Goal: Task Accomplishment & Management: Manage account settings

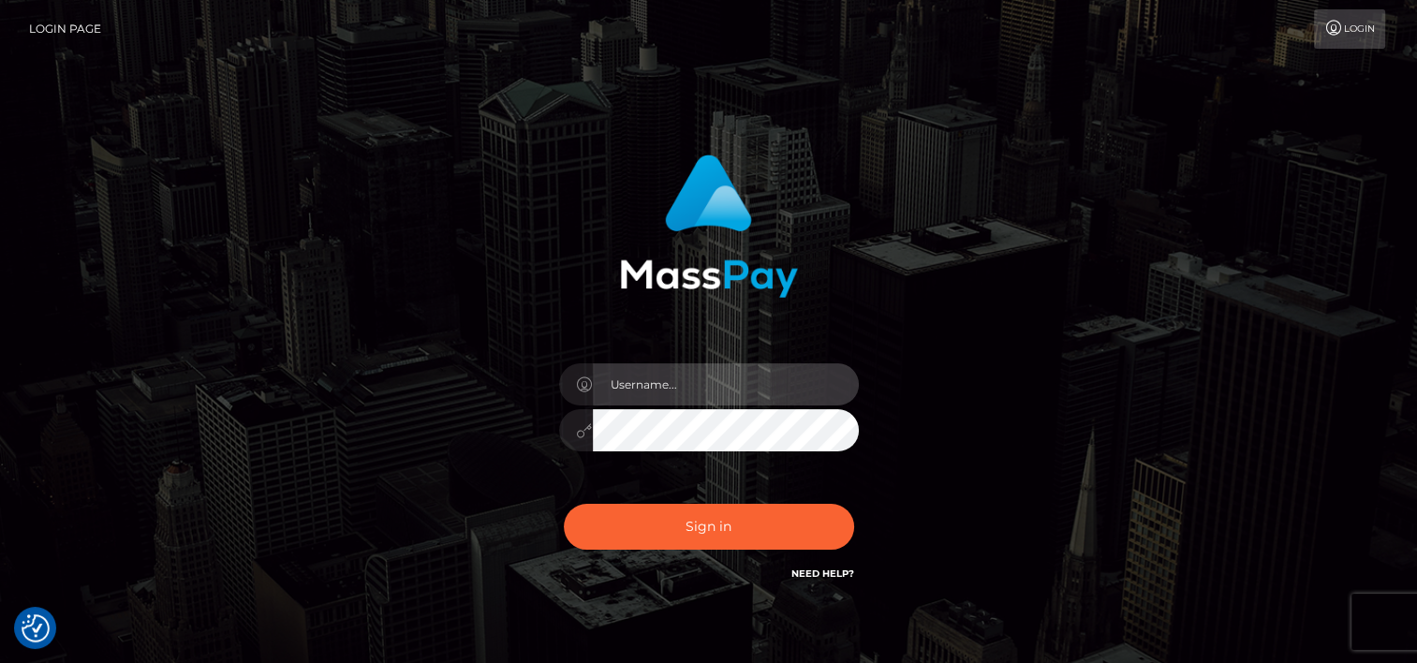
click at [727, 377] on input "text" at bounding box center [726, 384] width 266 height 42
type input "tammyk.cforth"
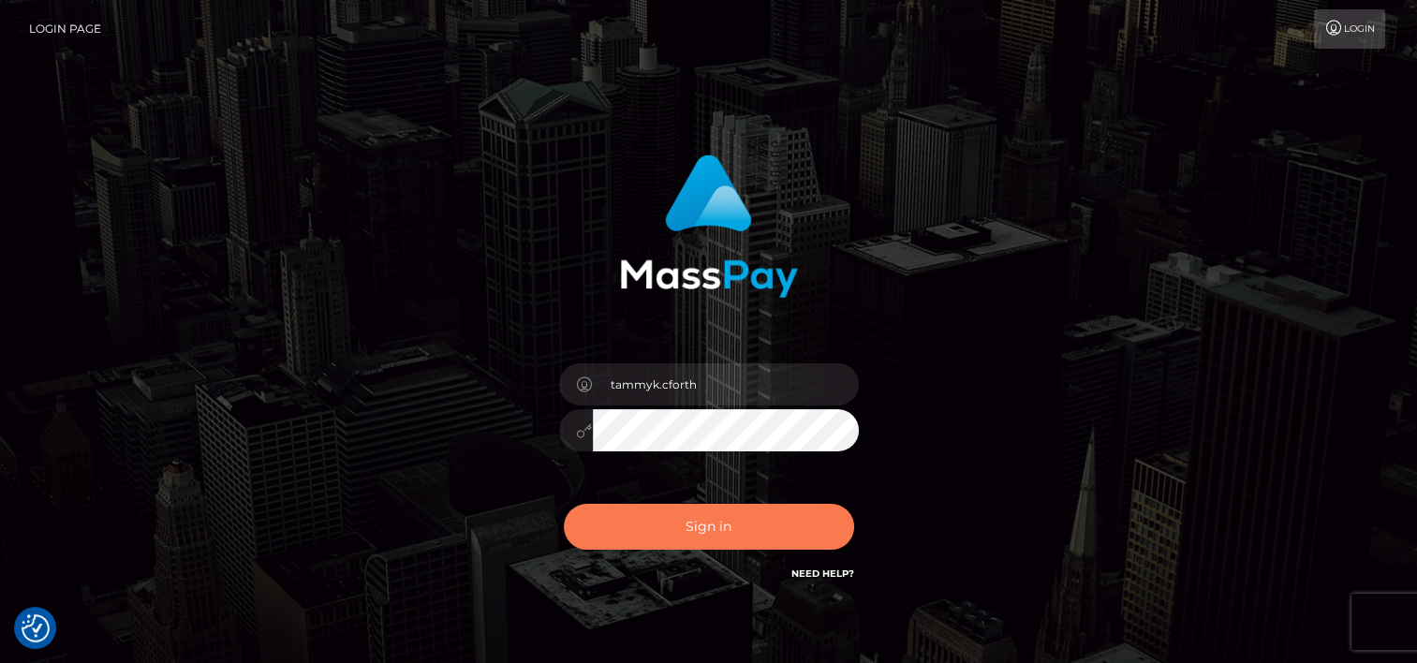
click at [723, 533] on button "Sign in" at bounding box center [709, 527] width 290 height 46
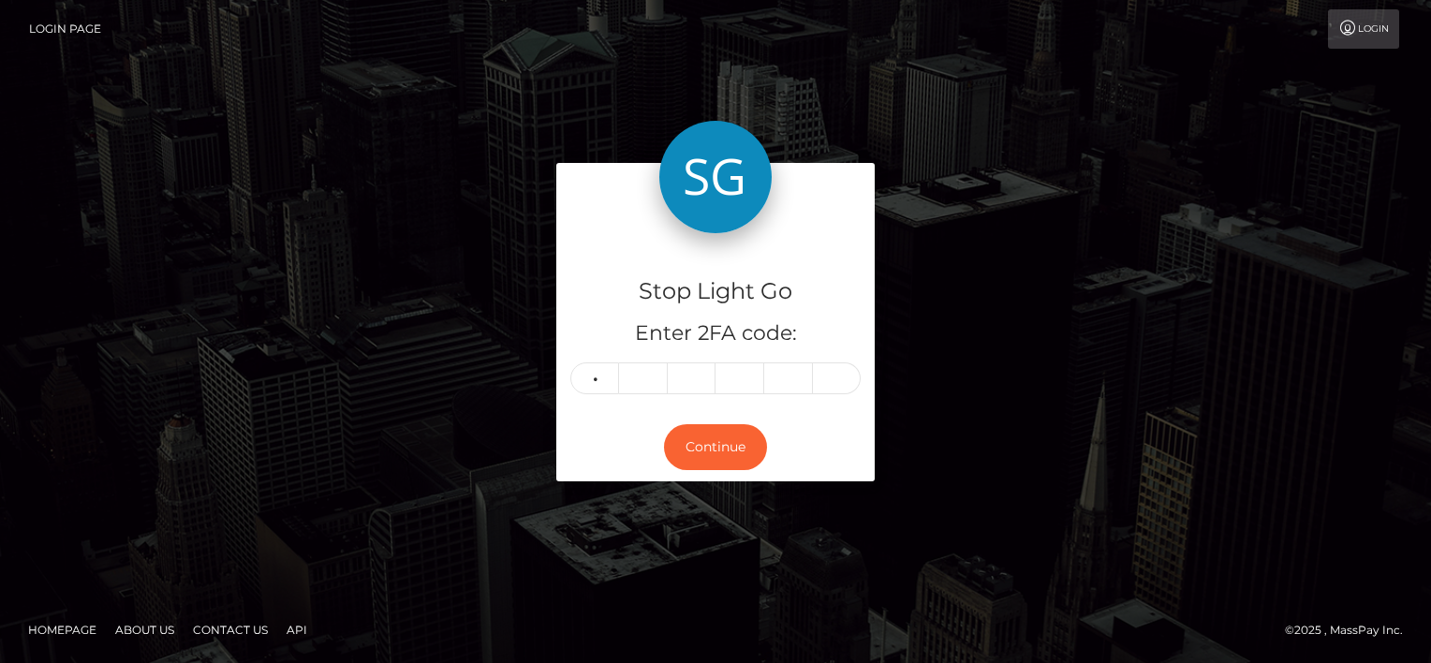
type input "1"
type input "0"
type input "4"
type input "0"
type input "4"
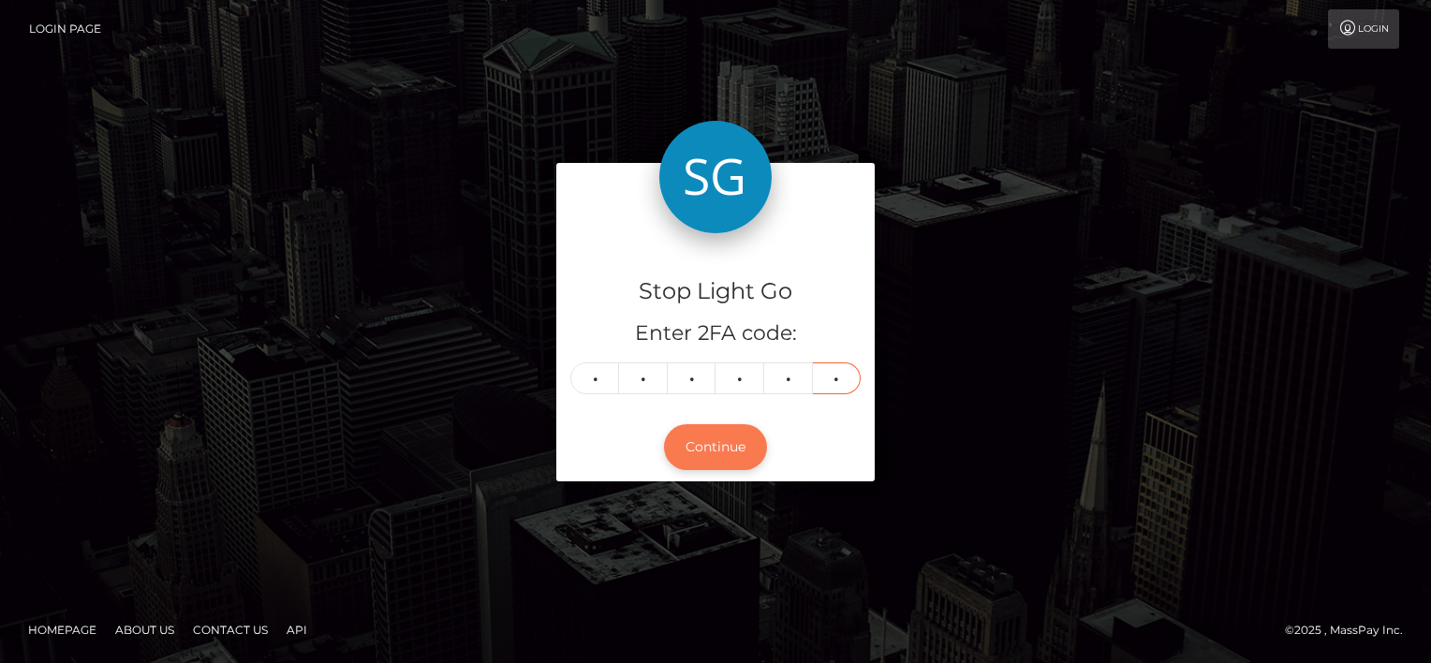
type input "7"
click at [721, 447] on button "Continue" at bounding box center [715, 447] width 103 height 46
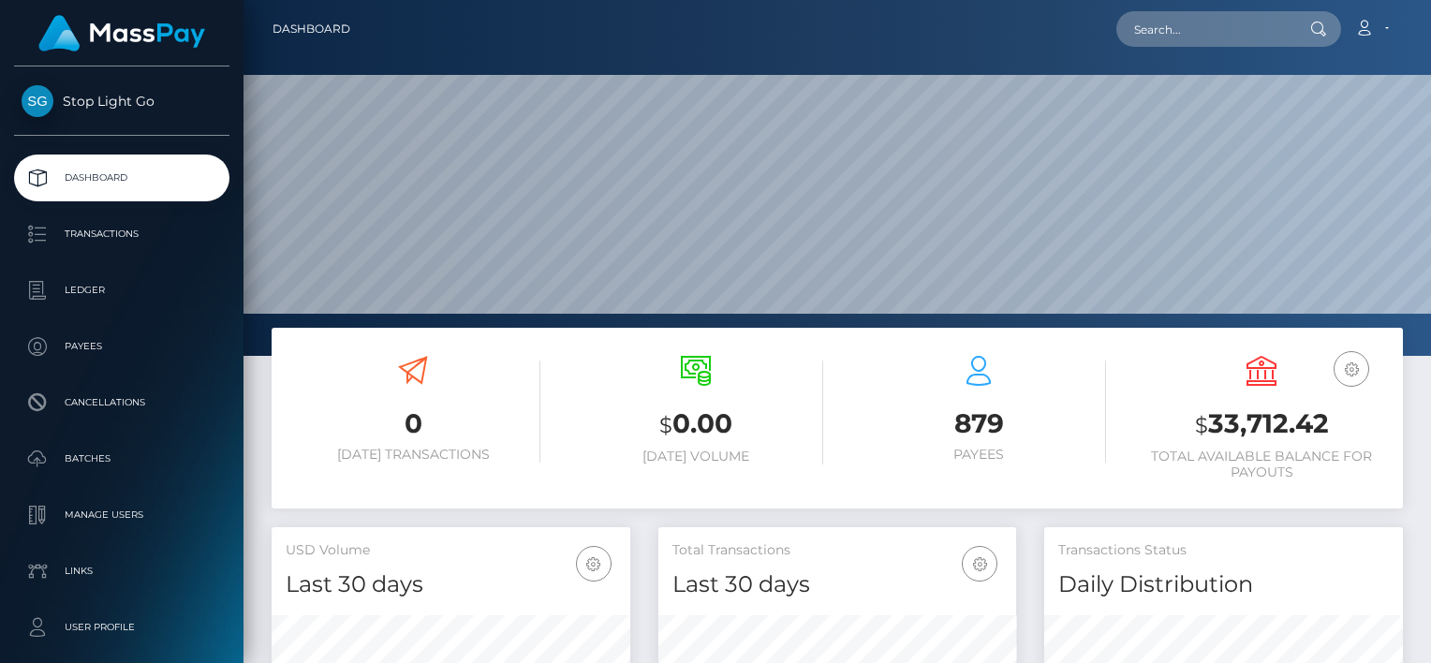
scroll to position [331, 359]
